Goal: Task Accomplishment & Management: Use online tool/utility

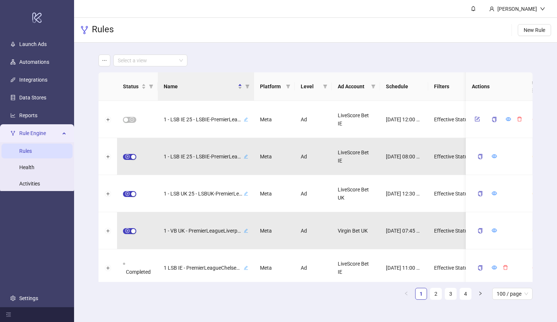
click at [88, 57] on div "Select a view Status Name Platform Level Ad Account Schedule Filters Is Evaluat…" at bounding box center [315, 180] width 483 height 275
click at [195, 58] on div "Select a view" at bounding box center [316, 60] width 434 height 12
click at [85, 59] on div "Select a view Status Name Platform Level Ad Account Schedule Filters Is Evaluat…" at bounding box center [315, 180] width 483 height 275
click at [233, 58] on div "Select a view" at bounding box center [316, 60] width 434 height 12
click at [89, 191] on div "Select a view Status Name Platform Level Ad Account Schedule Filters Is Evaluat…" at bounding box center [315, 180] width 483 height 275
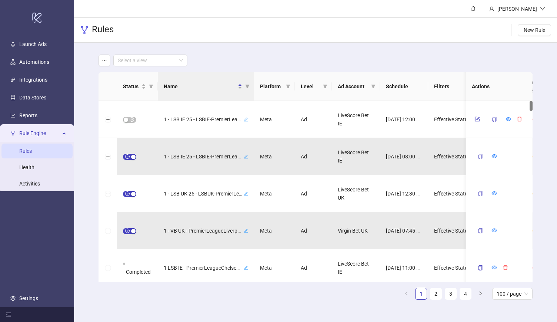
click at [84, 142] on div "Select a view Status Name Platform Level Ad Account Schedule Filters Is Evaluat…" at bounding box center [315, 180] width 483 height 275
click at [195, 58] on div "Select a view" at bounding box center [316, 60] width 434 height 12
click at [87, 46] on div "Select a view Status Name Platform Level Ad Account Schedule Filters Is Evaluat…" at bounding box center [315, 180] width 483 height 275
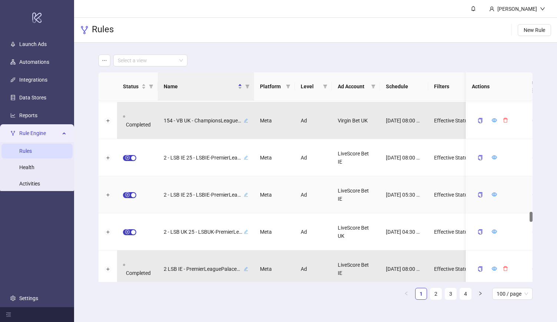
scroll to position [1963, 0]
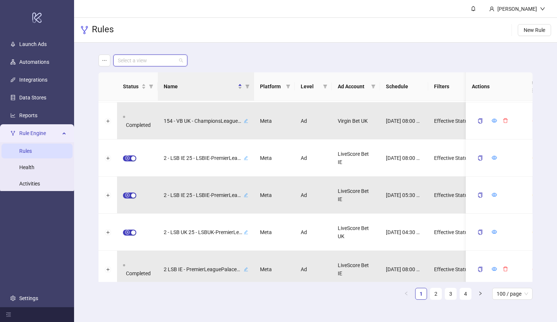
click at [170, 63] on input "search" at bounding box center [147, 60] width 59 height 11
click at [173, 85] on div "LiveScore Bet UK" at bounding box center [150, 87] width 62 height 8
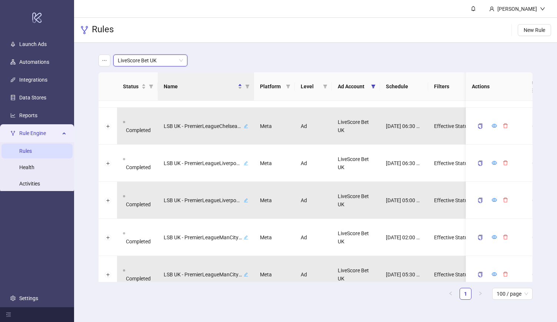
scroll to position [1696, 0]
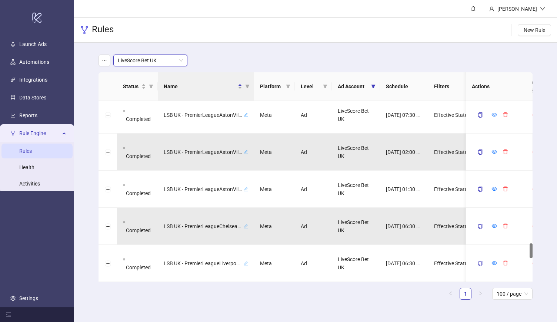
click at [243, 34] on div "Rules New Rule" at bounding box center [315, 30] width 483 height 25
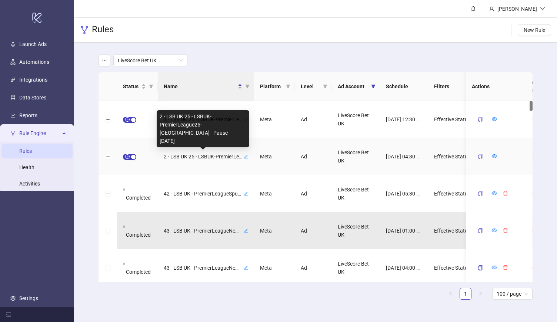
scroll to position [0, 0]
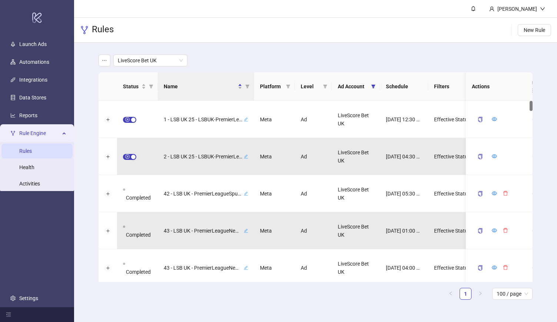
click at [297, 56] on div "LiveScore Bet UK" at bounding box center [316, 60] width 434 height 12
click at [84, 117] on div "LiveScore Bet UK Status Name Platform Level Ad Account Schedule Filters Is Eval…" at bounding box center [315, 180] width 483 height 275
click at [205, 58] on div "LiveScore Bet UK" at bounding box center [316, 60] width 434 height 12
click at [86, 116] on div "LiveScore Bet UK Status Name Platform Level Ad Account Schedule Filters Is Eval…" at bounding box center [315, 180] width 483 height 275
click at [331, 7] on header "[PERSON_NAME]" at bounding box center [315, 9] width 483 height 18
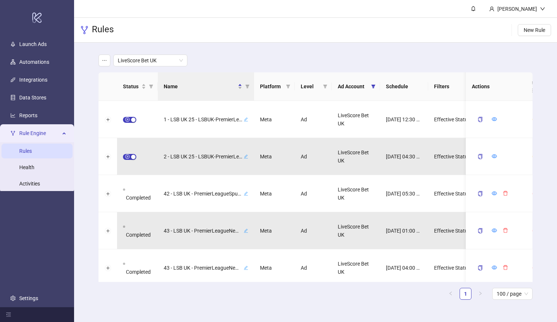
click at [331, 7] on header "[PERSON_NAME]" at bounding box center [315, 9] width 483 height 18
click at [200, 59] on div "LiveScore Bet UK" at bounding box center [316, 60] width 434 height 12
click at [84, 57] on div "LiveScore Bet UK Status Name Platform Level Ad Account Schedule Filters Is Eval…" at bounding box center [315, 180] width 483 height 275
click at [254, 59] on div "LiveScore Bet UK" at bounding box center [316, 60] width 434 height 12
click at [325, 58] on div "LiveScore Bet UK" at bounding box center [316, 60] width 434 height 12
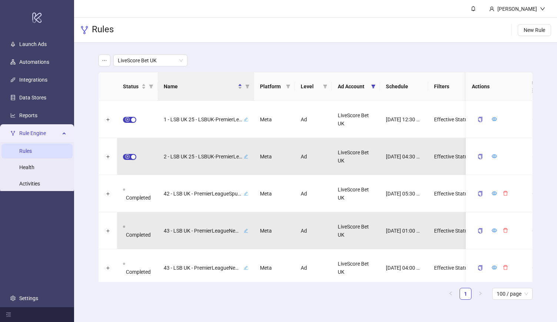
click at [325, 58] on div "LiveScore Bet UK" at bounding box center [316, 60] width 434 height 12
click at [201, 55] on div "LiveScore Bet UK" at bounding box center [316, 60] width 434 height 12
click at [274, 7] on header "[PERSON_NAME]" at bounding box center [315, 9] width 483 height 18
click at [271, 57] on div "LiveScore Bet UK" at bounding box center [316, 60] width 434 height 12
click at [360, 3] on header "[PERSON_NAME]" at bounding box center [315, 9] width 483 height 18
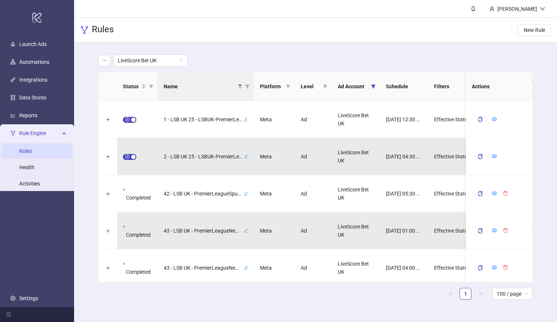
click at [387, 57] on div "LiveScore Bet UK" at bounding box center [316, 60] width 434 height 12
click at [420, 5] on header "[PERSON_NAME]" at bounding box center [315, 9] width 483 height 18
click at [411, 57] on div "LiveScore Bet UK" at bounding box center [316, 60] width 434 height 12
click at [428, 6] on header "[PERSON_NAME]" at bounding box center [315, 9] width 483 height 18
click at [318, 60] on div "LiveScore Bet UK" at bounding box center [316, 60] width 434 height 12
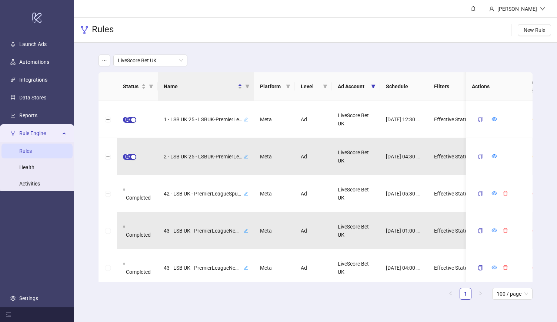
click at [317, 8] on header "[PERSON_NAME]" at bounding box center [315, 9] width 483 height 18
click at [234, 6] on header "[PERSON_NAME]" at bounding box center [315, 9] width 483 height 18
click at [193, 57] on div "LiveScore Bet UK" at bounding box center [153, 60] width 80 height 12
click at [249, 6] on header "[PERSON_NAME]" at bounding box center [315, 9] width 483 height 18
drag, startPoint x: 334, startPoint y: 58, endPoint x: 261, endPoint y: 59, distance: 73.0
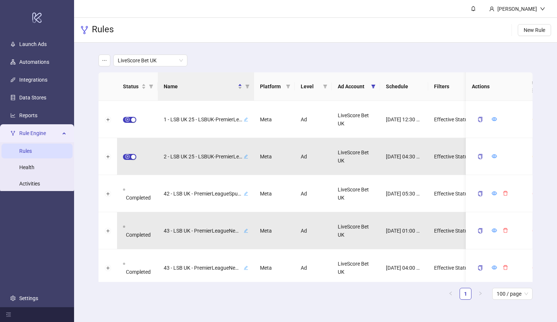
click at [261, 59] on div "LiveScore Bet UK" at bounding box center [316, 60] width 434 height 12
click at [192, 57] on div "LiveScore Bet UK" at bounding box center [153, 60] width 80 height 12
click at [83, 59] on div "LiveScore Bet UK Status Name Platform Level Ad Account Schedule Filters Is Eval…" at bounding box center [315, 180] width 483 height 275
click at [193, 7] on header "[PERSON_NAME]" at bounding box center [315, 9] width 483 height 18
click at [202, 59] on div "LiveScore Bet UK" at bounding box center [316, 60] width 434 height 12
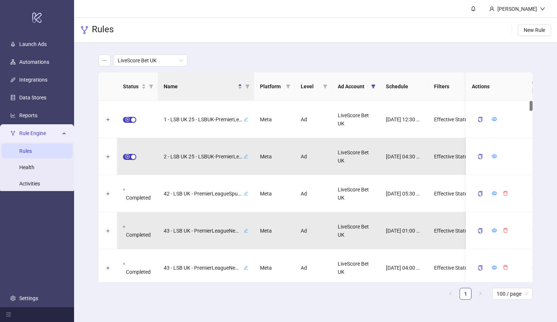
click at [357, 54] on div "LiveScore Bet UK" at bounding box center [316, 60] width 434 height 12
click at [409, 4] on header "[PERSON_NAME]" at bounding box center [315, 9] width 483 height 18
click at [398, 8] on header "[PERSON_NAME]" at bounding box center [315, 9] width 483 height 18
click at [370, 56] on div "LiveScore Bet UK" at bounding box center [316, 60] width 434 height 12
click at [196, 58] on div "LiveScore Bet UK" at bounding box center [316, 60] width 434 height 12
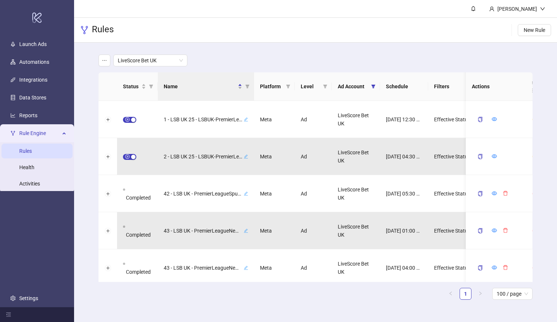
click at [202, 58] on div "LiveScore Bet UK" at bounding box center [316, 60] width 434 height 12
click at [170, 58] on span "LiveScore Bet UK" at bounding box center [150, 60] width 65 height 11
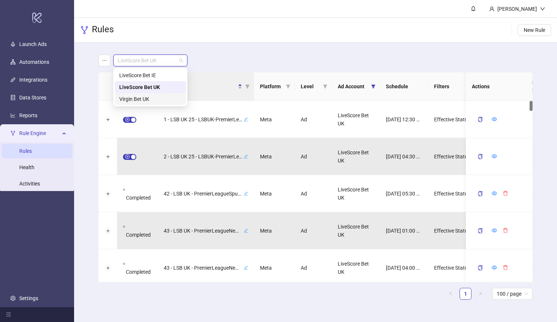
click at [170, 101] on div "Virgin Bet UK" at bounding box center [150, 99] width 62 height 8
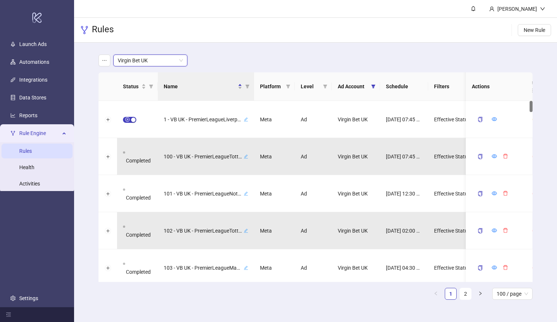
click at [292, 54] on div "Virgin Bet UK Virgin Bet UK" at bounding box center [316, 60] width 434 height 12
click at [269, 57] on div "Virgin Bet UK" at bounding box center [316, 60] width 434 height 12
click at [481, 119] on icon "copy" at bounding box center [480, 119] width 5 height 5
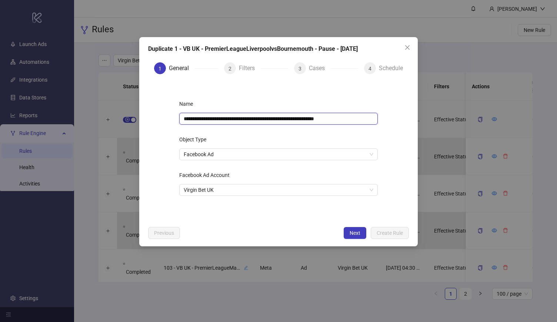
click at [360, 120] on input "**********" at bounding box center [278, 119] width 199 height 12
type input "**********"
click at [355, 136] on div "Object Type" at bounding box center [278, 140] width 199 height 15
click at [406, 48] on icon "close" at bounding box center [408, 47] width 6 height 6
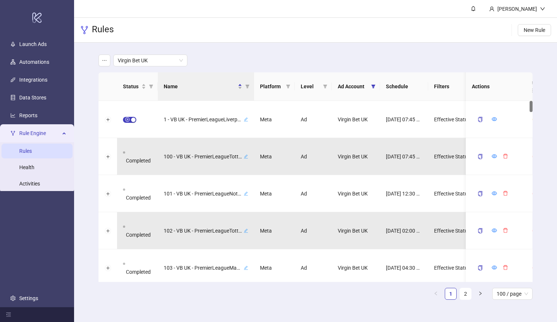
click at [329, 58] on div "Virgin Bet UK" at bounding box center [316, 60] width 434 height 12
click at [366, 5] on header "[PERSON_NAME]" at bounding box center [315, 9] width 483 height 18
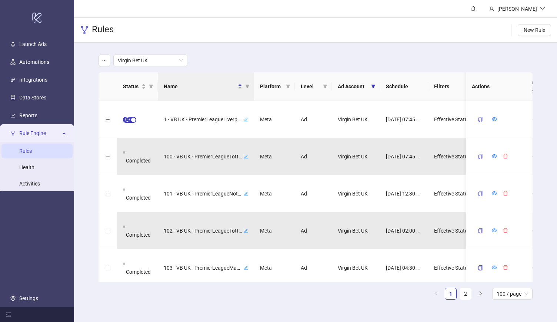
click at [508, 53] on main "Virgin Bet UK Status Name Platform Level Ad Account Schedule Filters Is Evaluat…" at bounding box center [316, 180] width 446 height 275
click at [503, 28] on div "Rules New Rule" at bounding box center [315, 30] width 483 height 25
click at [82, 117] on div "Virgin Bet UK Status Name Platform Level Ad Account Schedule Filters Is Evaluat…" at bounding box center [315, 180] width 483 height 275
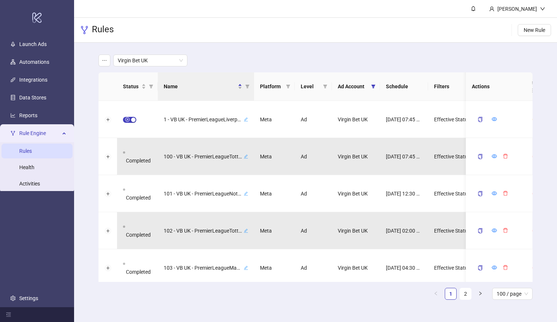
click at [247, 58] on div "Virgin Bet UK" at bounding box center [316, 60] width 434 height 12
click at [318, 6] on header "[PERSON_NAME]" at bounding box center [315, 9] width 483 height 18
click at [203, 59] on div "Virgin Bet UK" at bounding box center [316, 60] width 434 height 12
click at [32, 149] on link "Rules" at bounding box center [25, 151] width 13 height 6
click at [311, 49] on main "Virgin Bet UK Status Name Platform Level Ad Account Schedule Filters Is Evaluat…" at bounding box center [316, 180] width 446 height 275
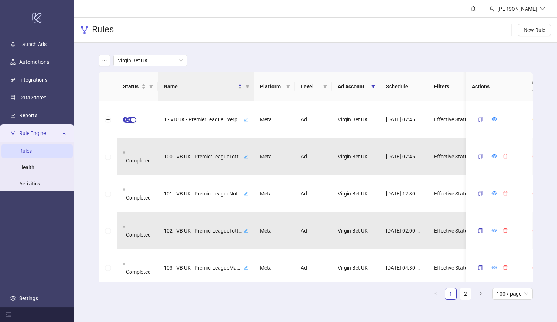
click at [211, 60] on div "Virgin Bet UK" at bounding box center [316, 60] width 434 height 12
click at [85, 57] on div "Virgin Bet UK Status Name Platform Level Ad Account Schedule Filters Is Evaluat…" at bounding box center [315, 180] width 483 height 275
click at [368, 57] on div "Virgin Bet UK" at bounding box center [316, 60] width 434 height 12
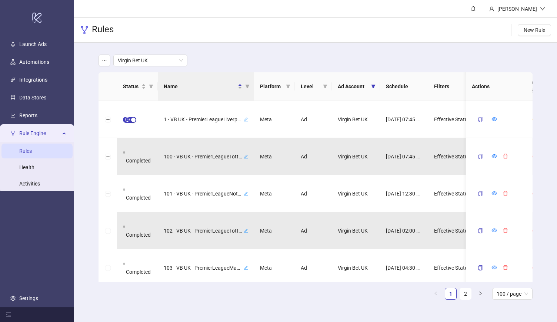
click at [145, 45] on main "Virgin Bet UK Status Name Platform Level Ad Account Schedule Filters Is Evaluat…" at bounding box center [316, 180] width 446 height 275
click at [83, 57] on div "Virgin Bet UK Status Name Platform Level Ad Account Schedule Filters Is Evaluat…" at bounding box center [315, 180] width 483 height 275
click at [356, 53] on main "Virgin Bet UK Status Name Platform Level Ad Account Schedule Filters Is Evaluat…" at bounding box center [316, 180] width 446 height 275
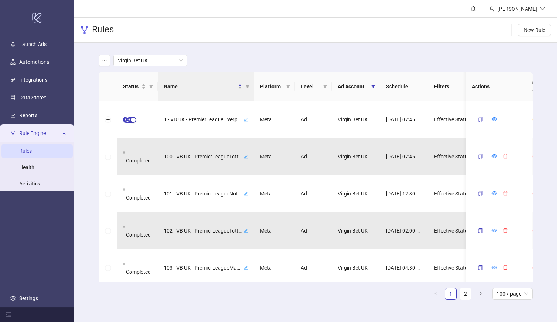
click at [236, 57] on div "Virgin Bet UK" at bounding box center [316, 60] width 434 height 12
click at [251, 59] on div "Virgin Bet UK" at bounding box center [316, 60] width 434 height 12
click at [264, 15] on header "[PERSON_NAME]" at bounding box center [315, 9] width 483 height 18
click at [268, 7] on header "[PERSON_NAME]" at bounding box center [315, 9] width 483 height 18
click at [273, 63] on div "Virgin Bet UK" at bounding box center [316, 60] width 434 height 12
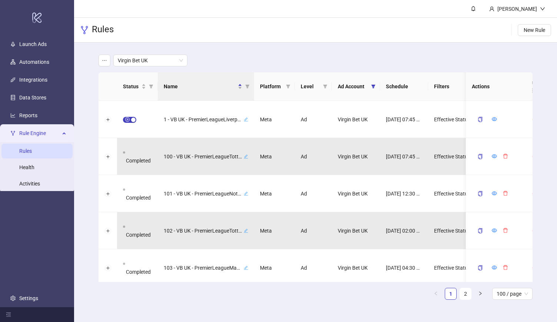
click at [355, 6] on header "[PERSON_NAME]" at bounding box center [315, 9] width 483 height 18
click at [418, 8] on header "[PERSON_NAME]" at bounding box center [315, 9] width 483 height 18
click at [364, 57] on div "Virgin Bet UK" at bounding box center [316, 60] width 434 height 12
click at [316, 59] on div "Virgin Bet UK" at bounding box center [316, 60] width 434 height 12
click at [380, 8] on header "[PERSON_NAME]" at bounding box center [315, 9] width 483 height 18
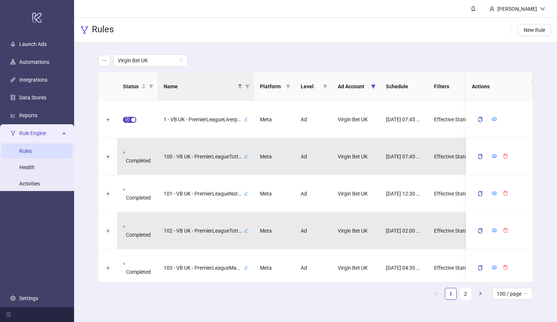
click at [313, 59] on div "Virgin Bet UK" at bounding box center [316, 60] width 434 height 12
click at [342, 7] on header "[PERSON_NAME]" at bounding box center [315, 9] width 483 height 18
click at [191, 57] on div "Virgin Bet UK" at bounding box center [153, 60] width 80 height 12
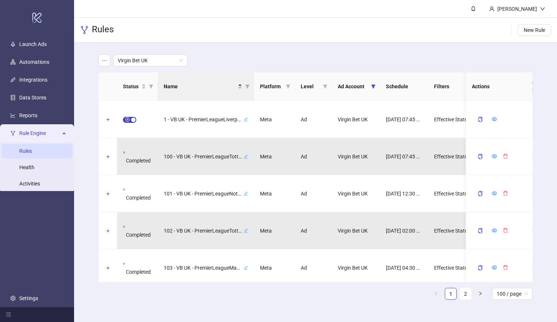
click at [191, 57] on div "Virgin Bet UK" at bounding box center [153, 60] width 80 height 12
click at [291, 5] on header "[PERSON_NAME]" at bounding box center [315, 9] width 483 height 18
click at [410, 7] on header "[PERSON_NAME]" at bounding box center [315, 9] width 483 height 18
click at [511, 55] on div "Virgin Bet UK" at bounding box center [316, 60] width 434 height 12
click at [201, 60] on div "Virgin Bet UK" at bounding box center [316, 60] width 434 height 12
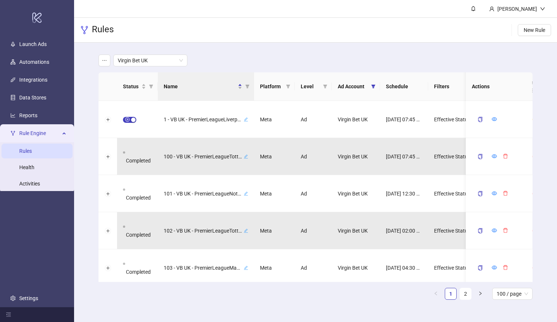
click at [80, 60] on div "Virgin Bet UK Status Name Platform Level Ad Account Schedule Filters Is Evaluat…" at bounding box center [315, 180] width 483 height 275
click at [80, 57] on div "Virgin Bet UK Status Name Platform Level Ad Account Schedule Filters Is Evaluat…" at bounding box center [315, 180] width 483 height 275
click at [188, 30] on div "Rules New Rule" at bounding box center [315, 30] width 483 height 25
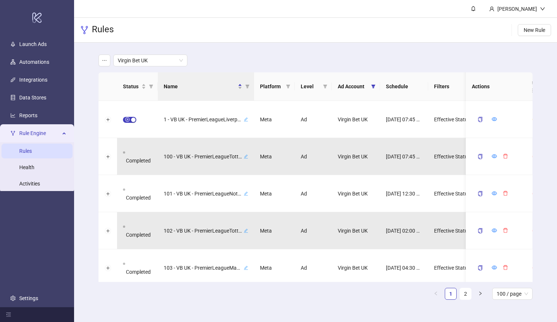
click at [217, 7] on header "[PERSON_NAME]" at bounding box center [315, 9] width 483 height 18
click at [201, 59] on div "Virgin Bet UK" at bounding box center [316, 60] width 434 height 12
click at [223, 30] on div "Rules New Rule" at bounding box center [315, 30] width 483 height 25
click at [314, 8] on header "[PERSON_NAME]" at bounding box center [315, 9] width 483 height 18
click at [190, 59] on div "Virgin Bet UK" at bounding box center [153, 60] width 80 height 12
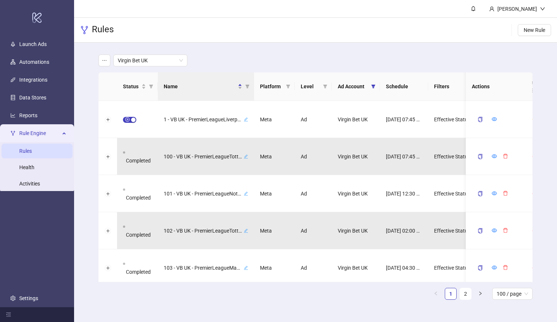
click at [87, 58] on div "Virgin Bet UK Status Name Platform Level Ad Account Schedule Filters Is Evaluat…" at bounding box center [315, 180] width 483 height 275
click at [341, 6] on header "[PERSON_NAME]" at bounding box center [315, 9] width 483 height 18
click at [201, 57] on div "Virgin Bet UK" at bounding box center [316, 60] width 434 height 12
click at [46, 46] on link "Launch Ads" at bounding box center [32, 44] width 27 height 6
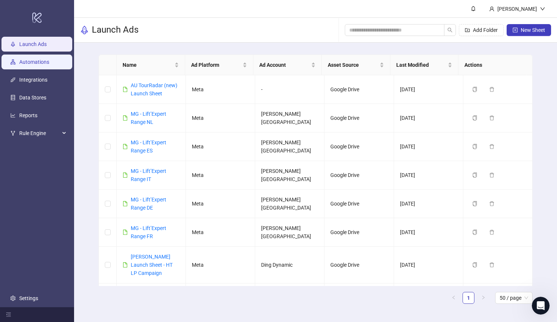
click at [35, 59] on link "Automations" at bounding box center [34, 62] width 30 height 6
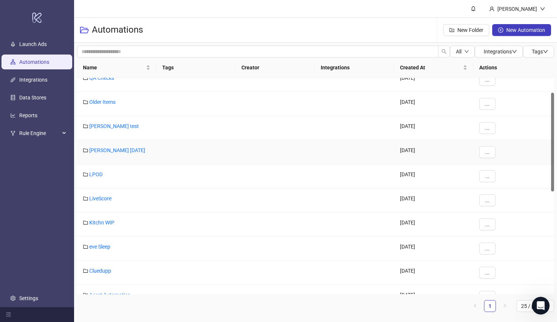
scroll to position [41, 0]
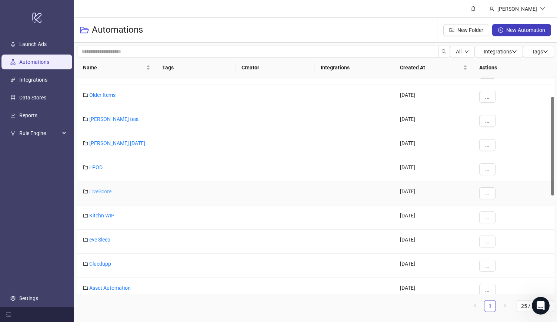
click at [104, 188] on link "LiveScore" at bounding box center [100, 191] width 22 height 6
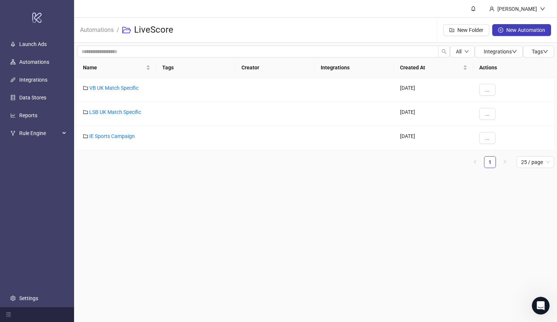
click at [237, 9] on header "[PERSON_NAME]" at bounding box center [315, 9] width 483 height 18
click at [126, 88] on link "VB UK Match Specific" at bounding box center [113, 88] width 49 height 6
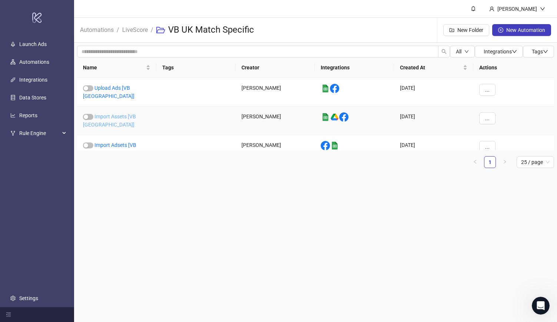
click at [129, 114] on link "Import Assets [VB [GEOGRAPHIC_DATA]]" at bounding box center [109, 120] width 53 height 14
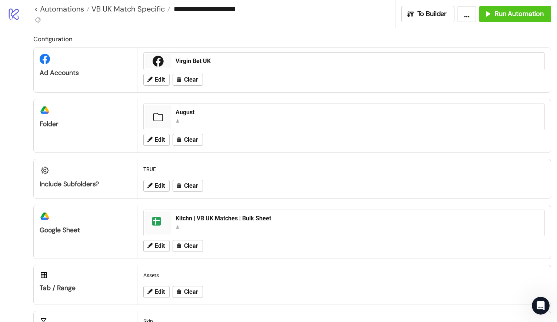
click at [397, 11] on div "To Builder ... Run Automation" at bounding box center [477, 14] width 162 height 16
click at [400, 36] on h2 "Configuration" at bounding box center [292, 39] width 518 height 10
click at [189, 112] on div "August" at bounding box center [358, 112] width 365 height 8
click at [228, 215] on div "Kitchn | VB UK Matches | Bulk Sheet" at bounding box center [358, 218] width 365 height 8
click at [188, 112] on div "August" at bounding box center [358, 112] width 365 height 8
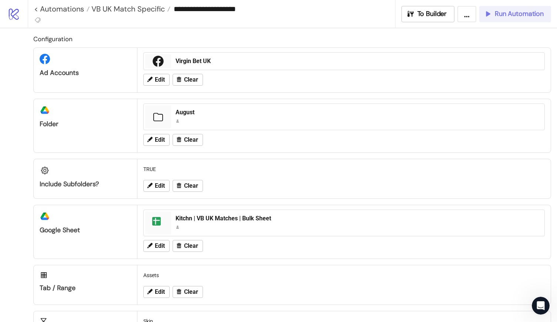
click at [500, 12] on span "Run Automation" at bounding box center [519, 14] width 49 height 9
click at [159, 139] on span "Edit" at bounding box center [160, 139] width 10 height 7
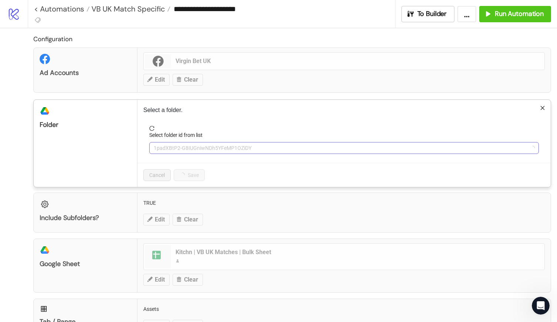
click at [183, 147] on span "1padXBtP2-G8IUGniwNDh5YFeMP1OZiDY" at bounding box center [344, 147] width 381 height 11
click at [183, 147] on span "August" at bounding box center [344, 147] width 381 height 11
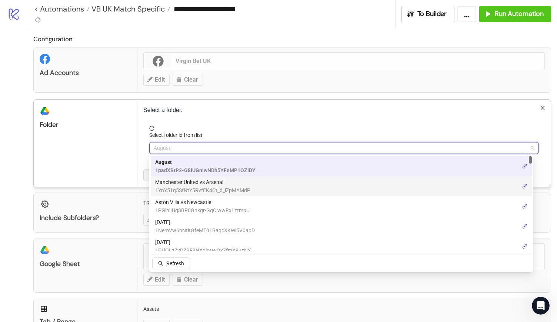
click at [223, 187] on span "1YnY51q5SfNtY5RvfEK4Ct_d_lZpMAMdP" at bounding box center [202, 190] width 95 height 8
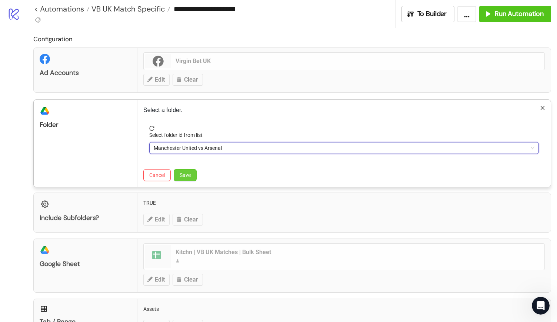
click at [188, 173] on span "Save" at bounding box center [185, 175] width 11 height 6
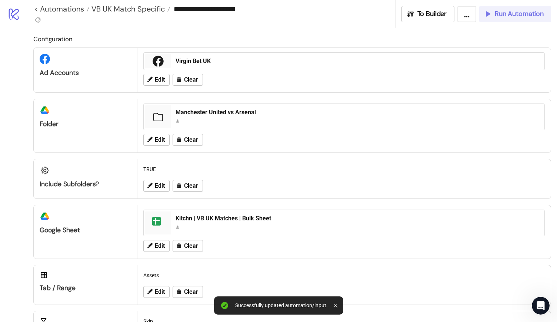
click at [521, 14] on span "Run Automation" at bounding box center [519, 14] width 49 height 9
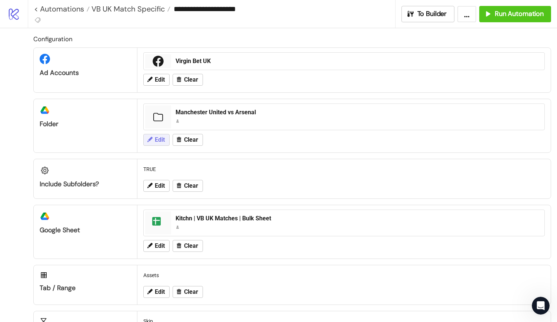
click at [162, 140] on span "Edit" at bounding box center [160, 139] width 10 height 7
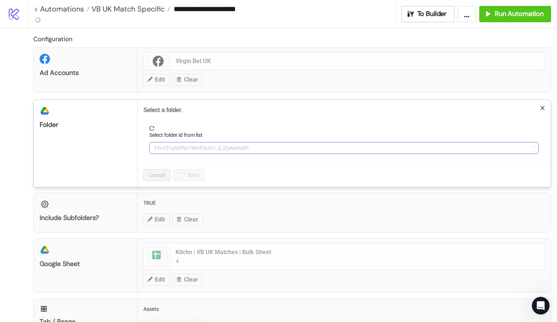
click at [185, 147] on span "1YnY51q5SfNtY5RvfEK4Ct_d_lZpMAMdP" at bounding box center [344, 147] width 381 height 11
click at [185, 147] on span "Manchester United vs Arsenal" at bounding box center [344, 147] width 381 height 11
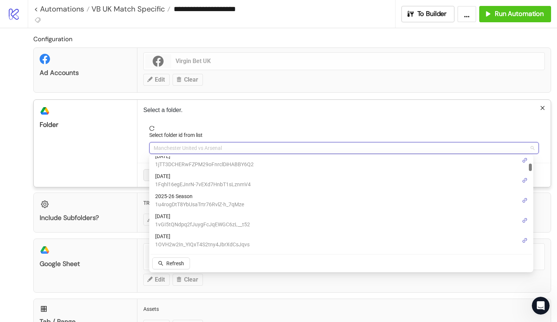
scroll to position [103, 0]
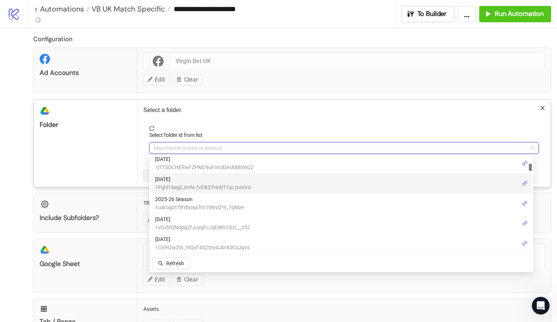
click at [233, 180] on span "[DATE]" at bounding box center [203, 179] width 96 height 8
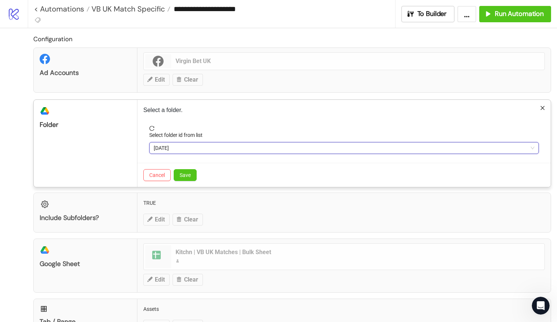
click at [238, 116] on div "Select a folder. Select folder id from list [DATE] [DATE] Cancel Save" at bounding box center [345, 143] width 414 height 87
click at [171, 145] on span "[DATE]" at bounding box center [344, 147] width 381 height 11
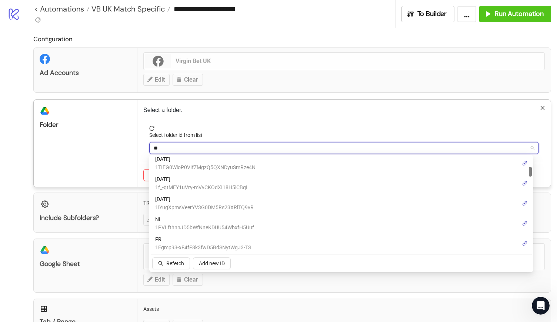
scroll to position [0, 0]
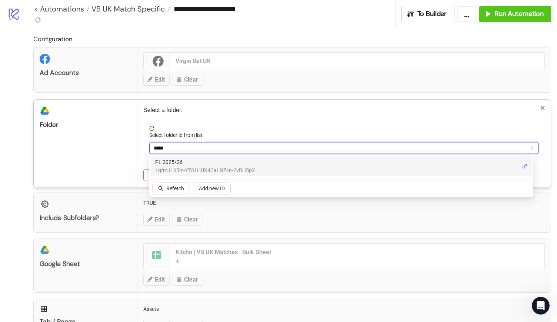
type input "******"
click at [201, 166] on span "1gfmJ165m-YT81HUX4CaLNZcn-2vBH5pX" at bounding box center [205, 170] width 100 height 8
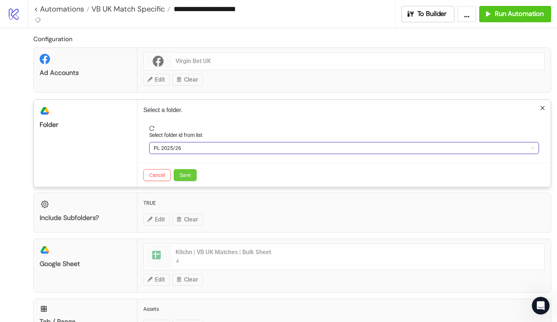
click at [185, 175] on span "Save" at bounding box center [185, 175] width 11 height 6
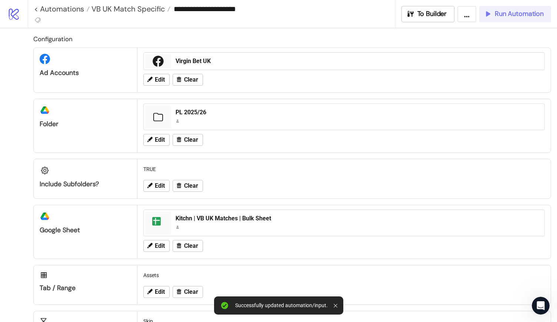
click at [527, 14] on span "Run Automation" at bounding box center [519, 14] width 49 height 9
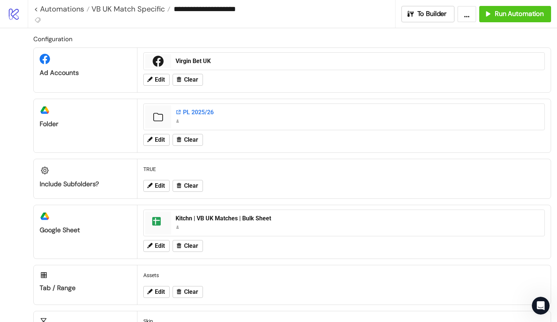
click at [200, 112] on div "PL 2025/26" at bounding box center [358, 112] width 365 height 8
click at [153, 140] on button "Edit" at bounding box center [156, 140] width 26 height 12
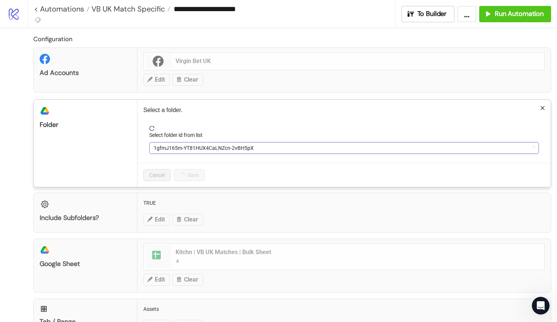
click at [196, 148] on span "1gfmJ165m-YT81HUX4CaLNZcn-2vBH5pX" at bounding box center [344, 147] width 381 height 11
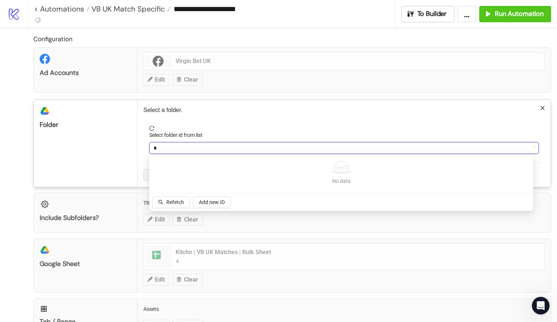
type input "**"
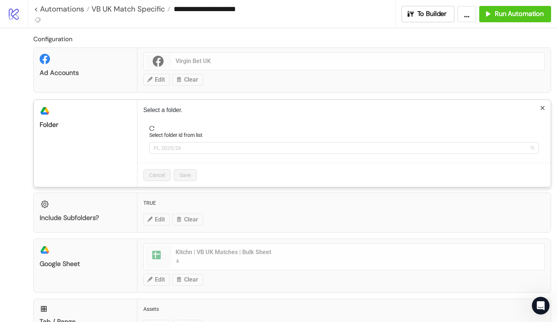
click at [196, 148] on span "PL 2025/26" at bounding box center [344, 147] width 381 height 11
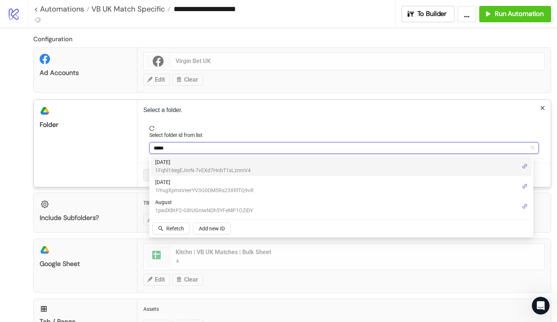
type input "******"
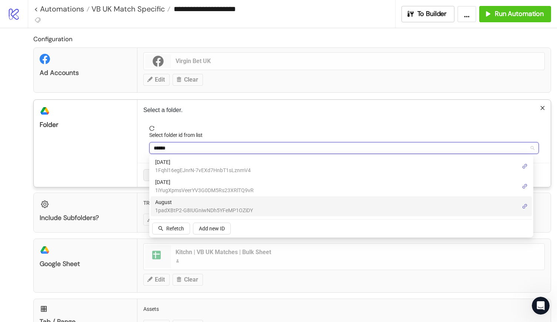
click at [218, 209] on span "1padXBtP2-G8IUGniwNDh5YFeMP1OZiDY" at bounding box center [204, 210] width 98 height 8
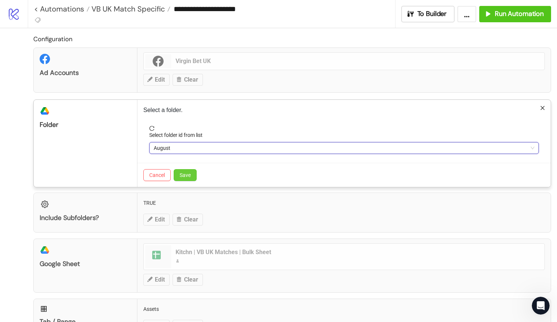
click at [185, 176] on span "Save" at bounding box center [185, 175] width 11 height 6
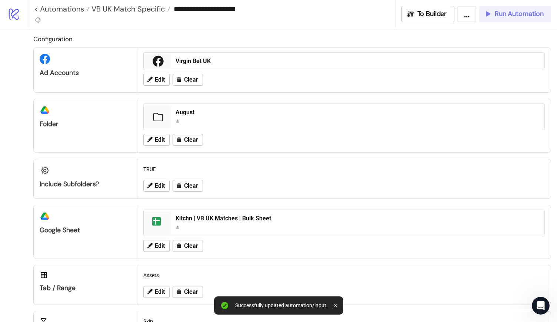
click at [510, 8] on button "Run Automation" at bounding box center [516, 14] width 72 height 16
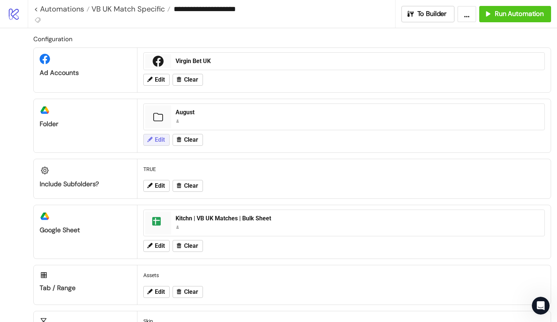
click at [165, 138] on span "Edit" at bounding box center [160, 139] width 10 height 7
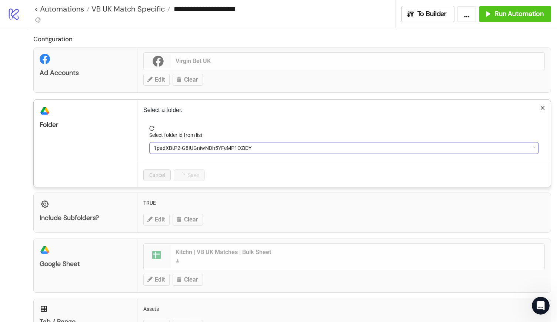
click at [186, 147] on span "1padXBtP2-G8IUGniwNDh5YFeMP1OZiDY" at bounding box center [344, 147] width 381 height 11
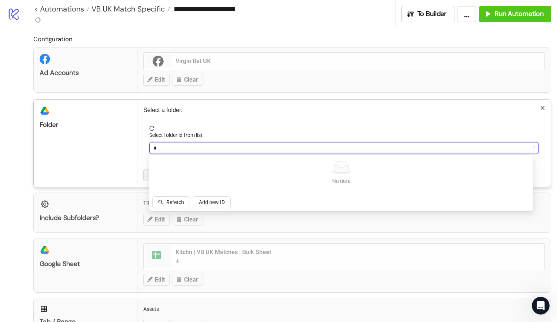
type input "**"
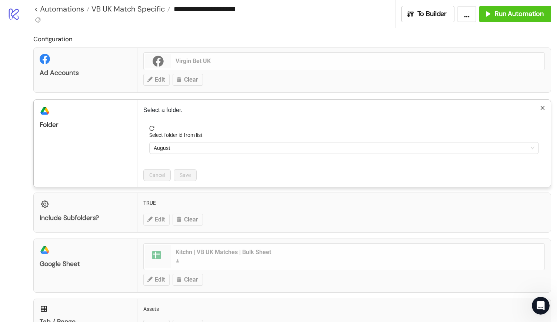
click at [186, 147] on span "August" at bounding box center [344, 147] width 381 height 11
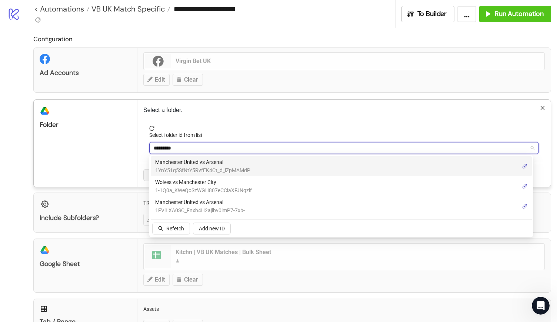
type input "**********"
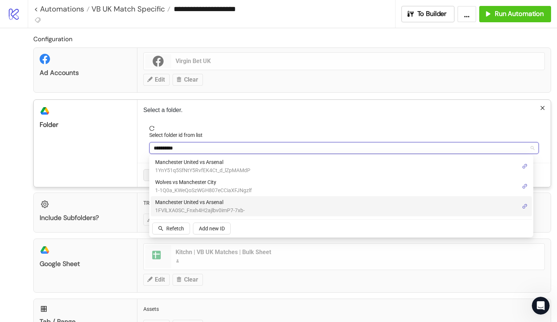
click at [221, 211] on span "1FVlLXA0SC_Fnxh4H2ajlbv0imP7-7xb-" at bounding box center [200, 210] width 90 height 8
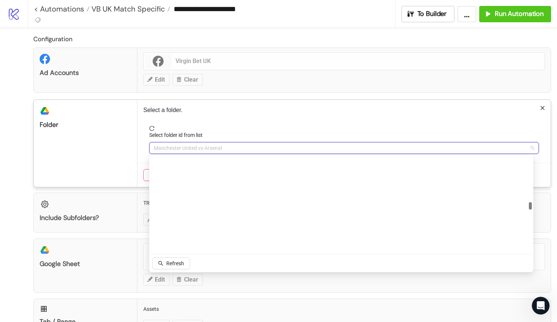
click at [206, 144] on span "Manchester United vs Arsenal" at bounding box center [344, 147] width 381 height 11
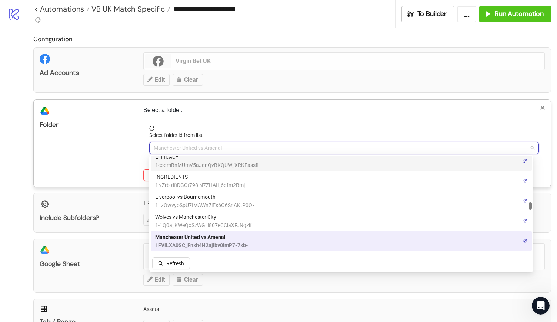
click at [224, 103] on div "Select a folder. Select folder id from list Manchester United vs Arsenal Cancel…" at bounding box center [345, 143] width 414 height 87
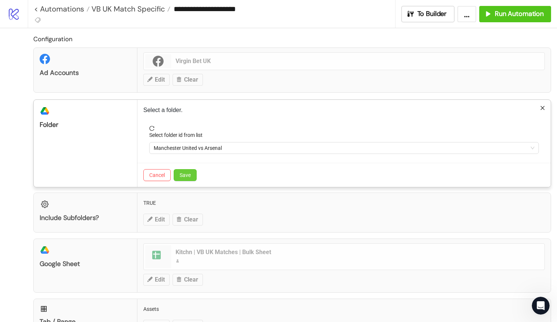
click at [186, 176] on span "Save" at bounding box center [185, 175] width 11 height 6
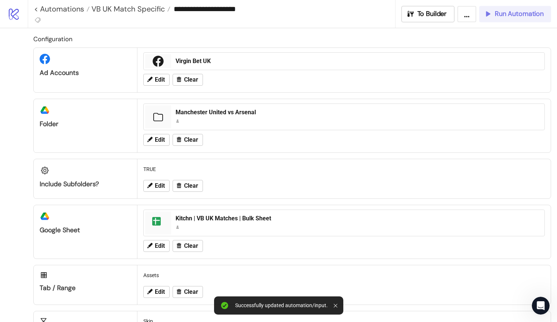
click at [516, 14] on span "Run Automation" at bounding box center [519, 14] width 49 height 9
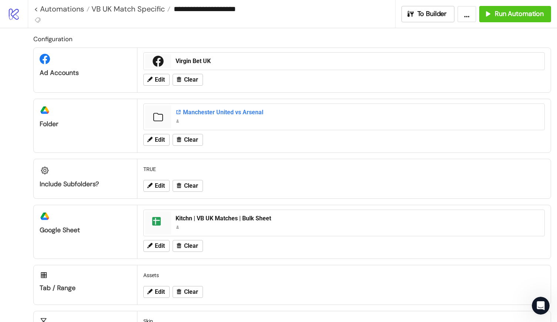
click at [249, 111] on div "Manchester United vs Arsenal" at bounding box center [358, 112] width 365 height 8
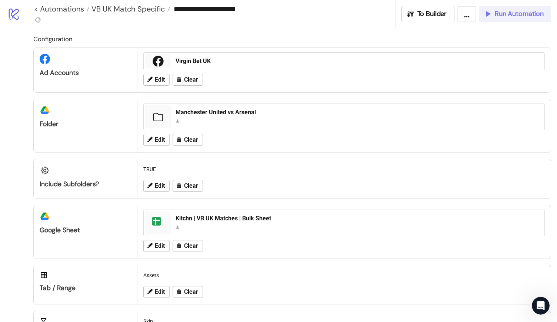
click at [521, 10] on span "Run Automation" at bounding box center [519, 14] width 49 height 9
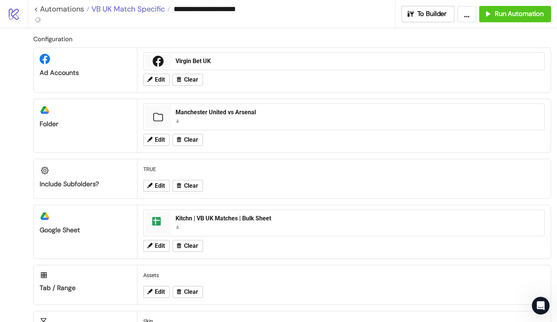
click at [133, 6] on span "VB UK Match Specific" at bounding box center [127, 9] width 75 height 10
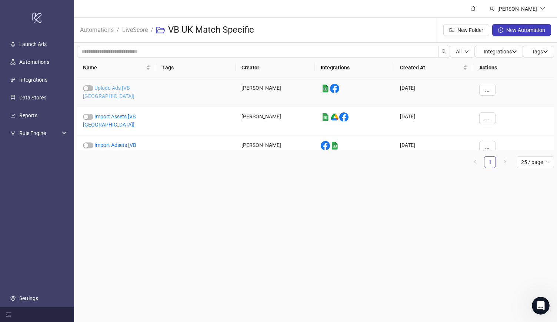
click at [122, 89] on link "Upload Ads [VB [GEOGRAPHIC_DATA]]" at bounding box center [109, 92] width 52 height 14
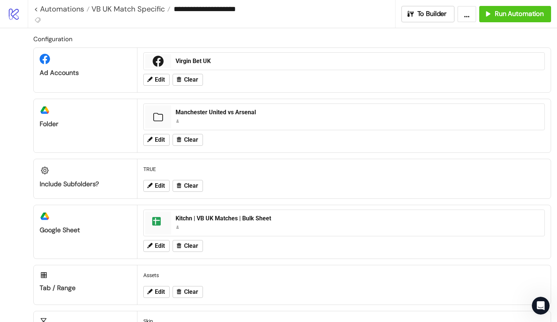
type input "**********"
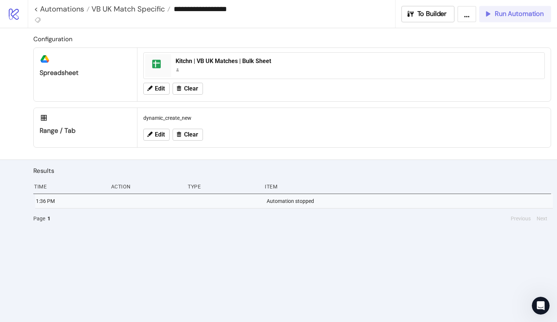
click at [524, 11] on span "Run Automation" at bounding box center [519, 14] width 49 height 9
